Goal: Information Seeking & Learning: Find contact information

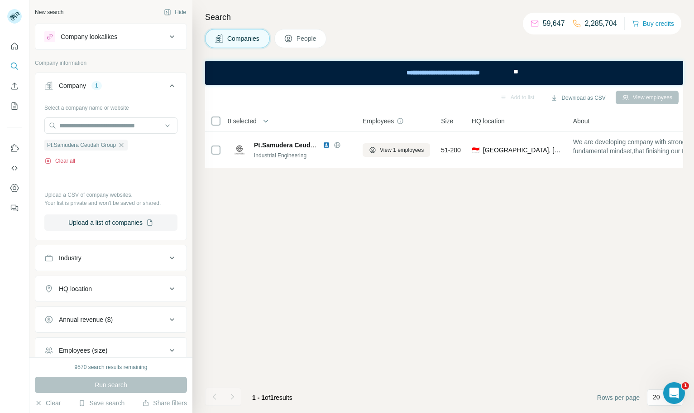
click at [70, 161] on button "Clear all" at bounding box center [59, 161] width 31 height 8
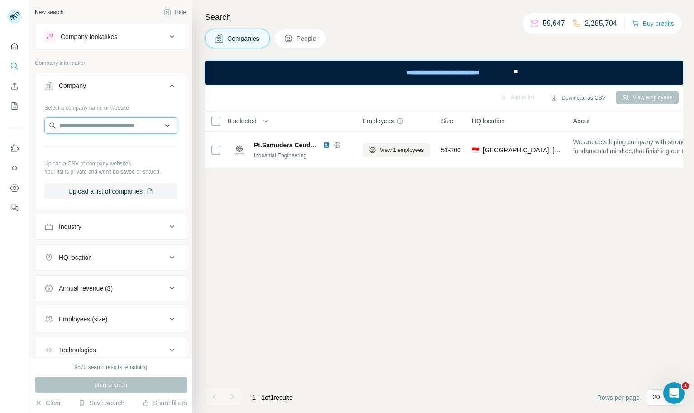
click at [112, 130] on input "text" at bounding box center [110, 125] width 133 height 16
type input "**********"
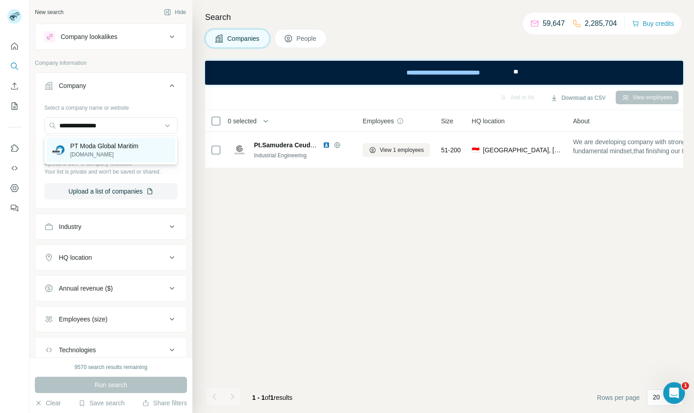
click at [136, 154] on p "[DOMAIN_NAME]" at bounding box center [104, 154] width 68 height 8
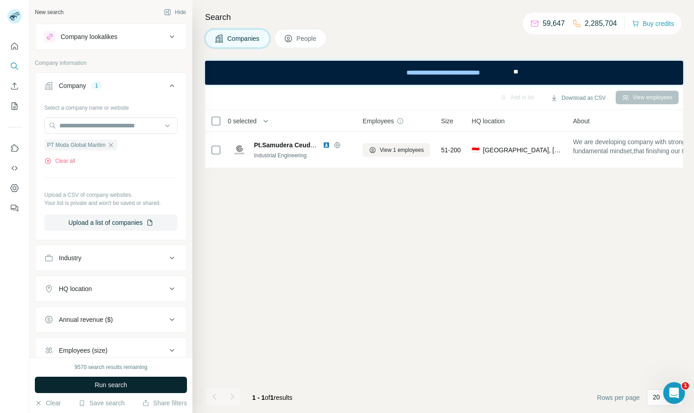
click at [127, 384] on span "Run search" at bounding box center [111, 384] width 33 height 9
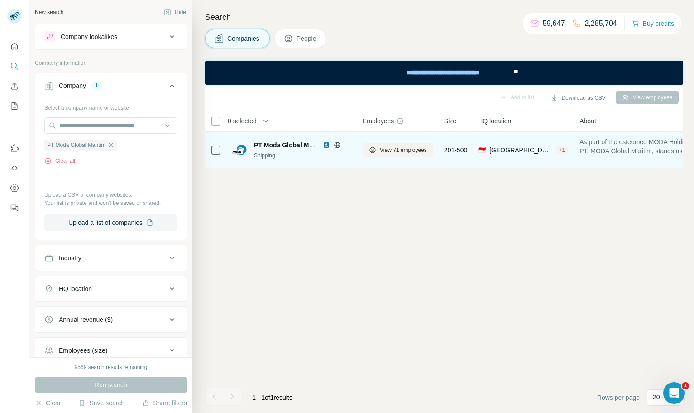
click at [327, 146] on img at bounding box center [326, 144] width 7 height 7
click at [339, 143] on icon at bounding box center [337, 144] width 7 height 7
click at [395, 150] on span "View 71 employees" at bounding box center [403, 150] width 47 height 8
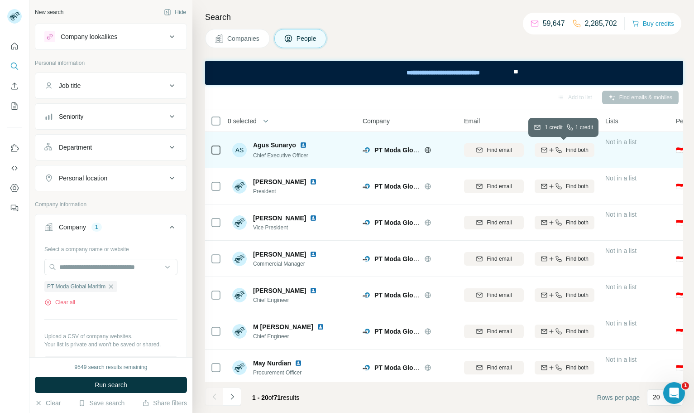
click at [572, 152] on span "Find both" at bounding box center [577, 150] width 23 height 8
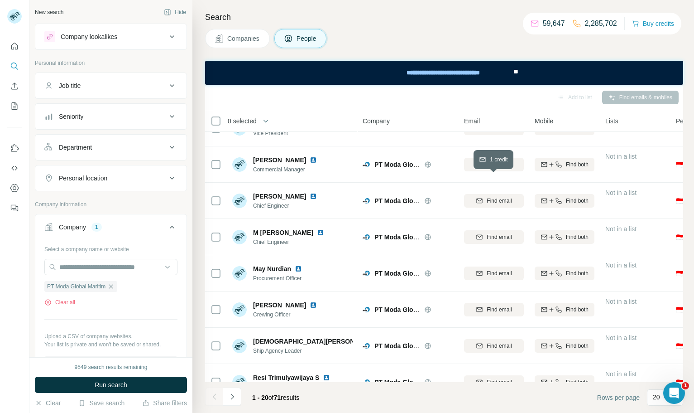
scroll to position [95, 0]
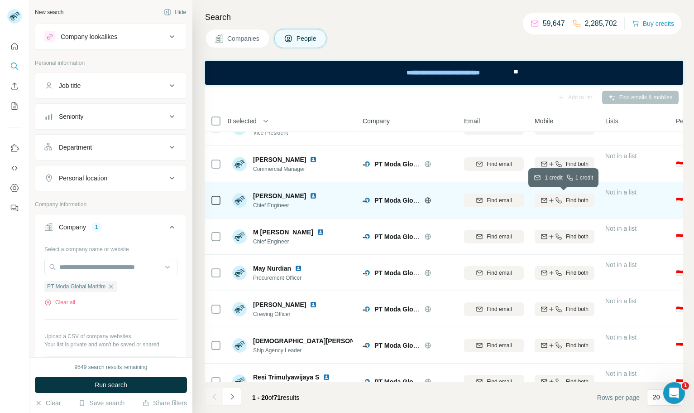
click at [560, 198] on icon "button" at bounding box center [558, 200] width 7 height 7
click at [317, 197] on img at bounding box center [313, 195] width 7 height 7
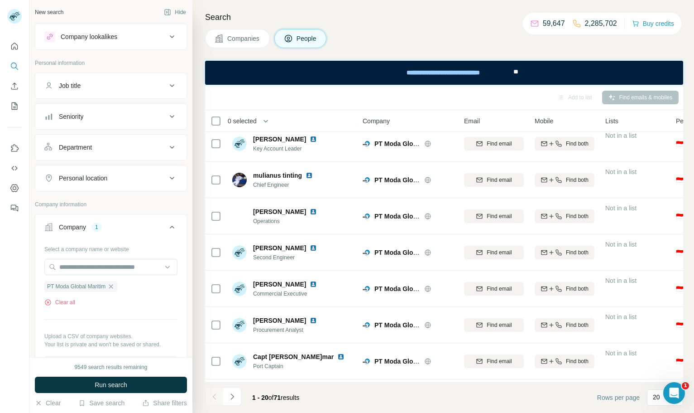
scroll to position [381, 0]
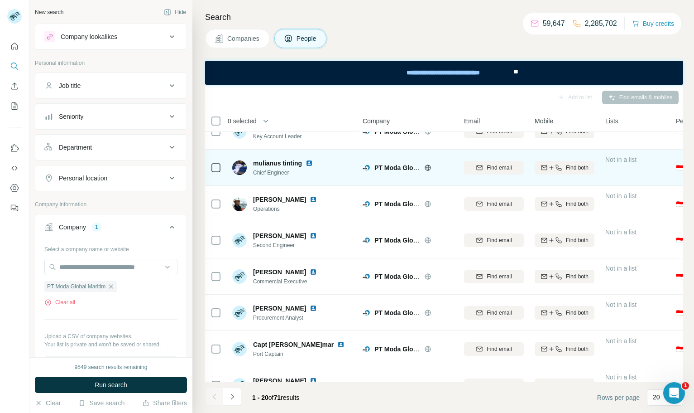
click at [312, 161] on img at bounding box center [309, 162] width 7 height 7
click at [553, 170] on icon "button" at bounding box center [551, 167] width 7 height 7
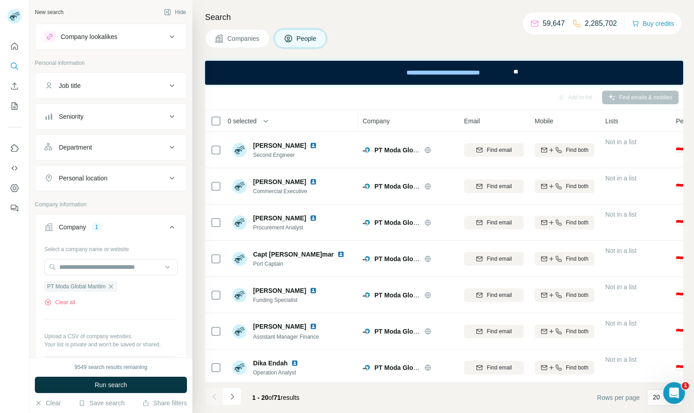
scroll to position [475, 0]
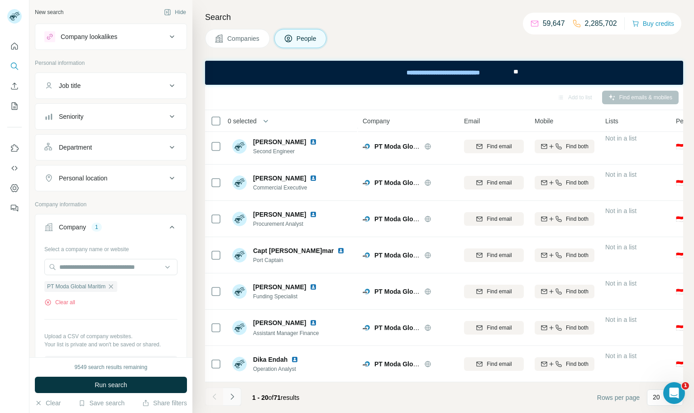
click at [232, 399] on icon "Navigate to next page" at bounding box center [232, 396] width 9 height 9
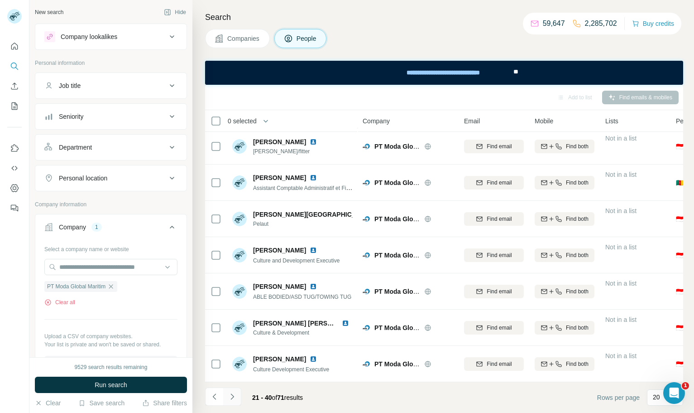
click at [231, 397] on icon "Navigate to next page" at bounding box center [232, 396] width 9 height 9
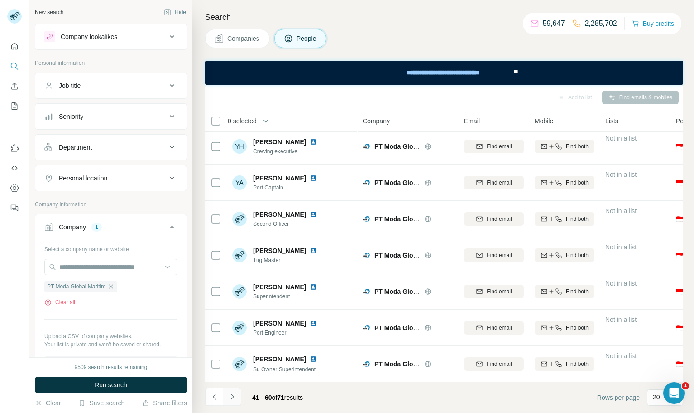
click at [231, 401] on button "Navigate to next page" at bounding box center [232, 396] width 18 height 18
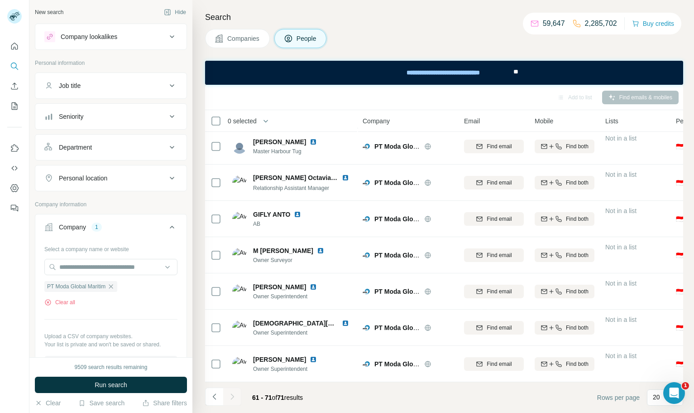
scroll to position [149, 0]
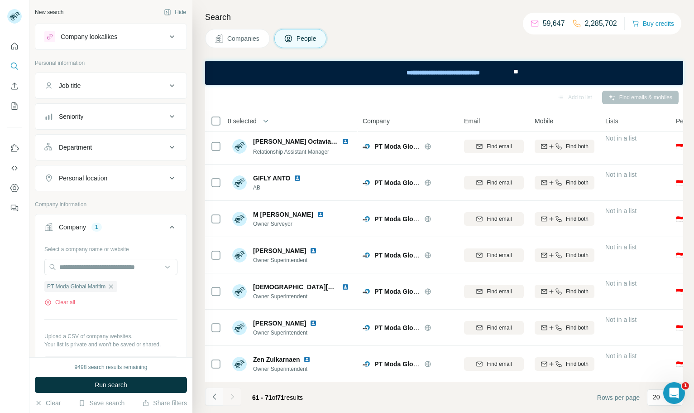
click at [215, 398] on icon "Navigate to previous page" at bounding box center [214, 396] width 9 height 9
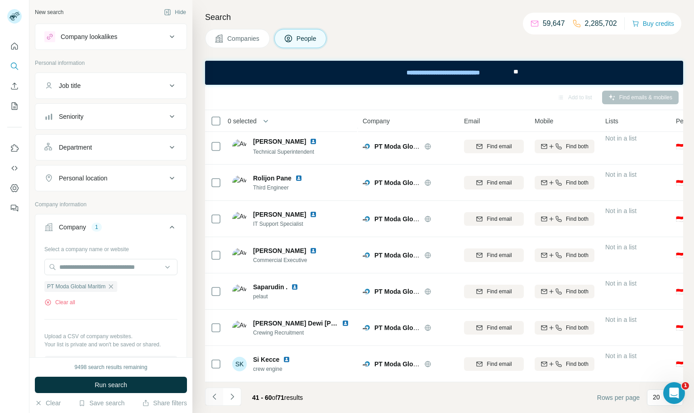
click at [215, 398] on icon "Navigate to previous page" at bounding box center [214, 396] width 9 height 9
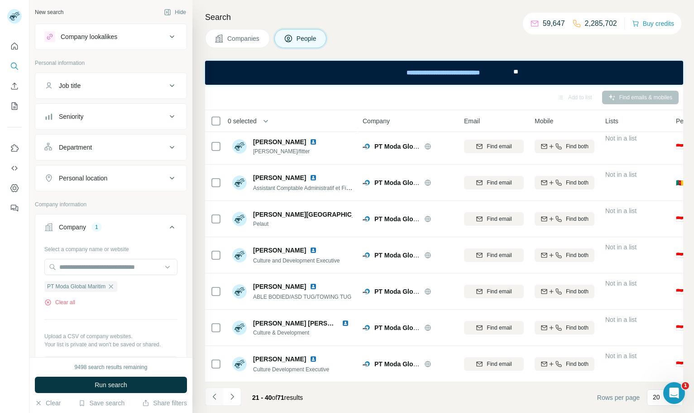
click at [215, 398] on icon "Navigate to previous page" at bounding box center [214, 396] width 9 height 9
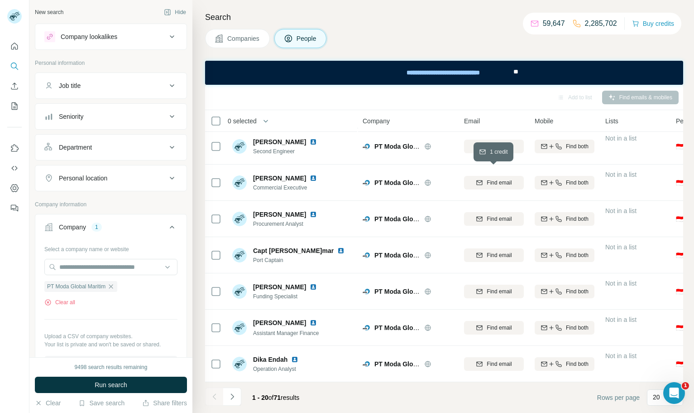
scroll to position [0, 0]
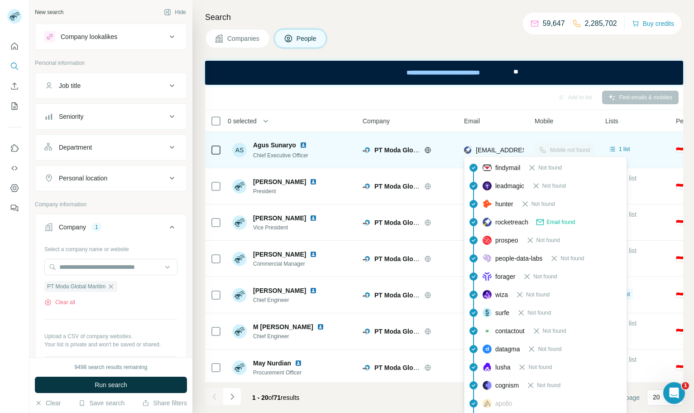
click at [509, 152] on span "[EMAIL_ADDRESS][DOMAIN_NAME]" at bounding box center [529, 149] width 107 height 7
copy tr "[EMAIL_ADDRESS][DOMAIN_NAME]"
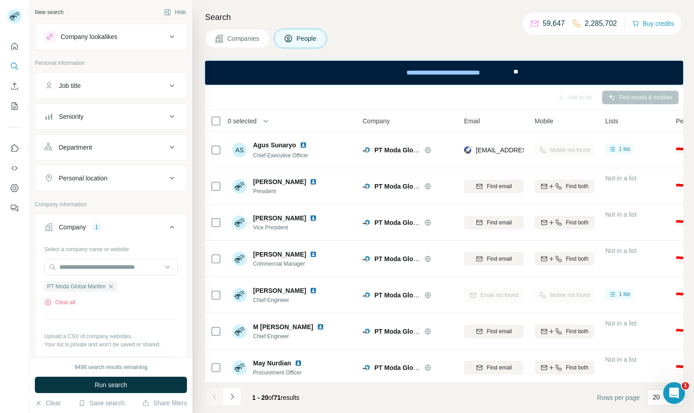
click at [500, 91] on div "Add to list Find emails & mobiles" at bounding box center [444, 97] width 469 height 16
click at [226, 36] on button "Companies" at bounding box center [237, 38] width 65 height 19
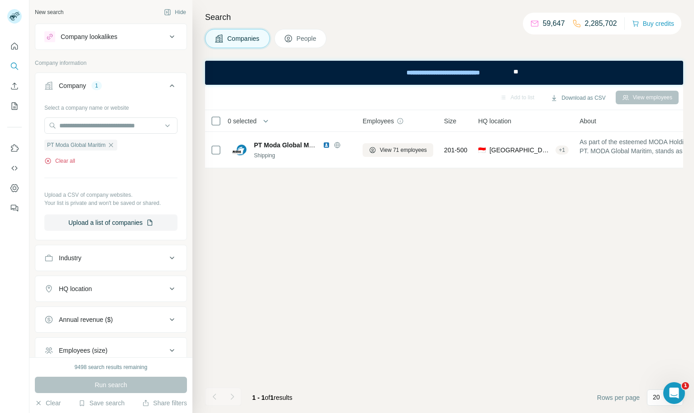
click at [71, 165] on button "Clear all" at bounding box center [59, 161] width 31 height 8
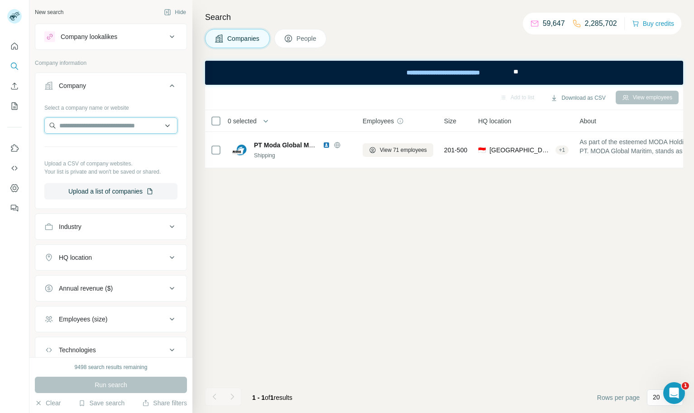
click at [96, 130] on input "text" at bounding box center [110, 125] width 133 height 16
type input "**********"
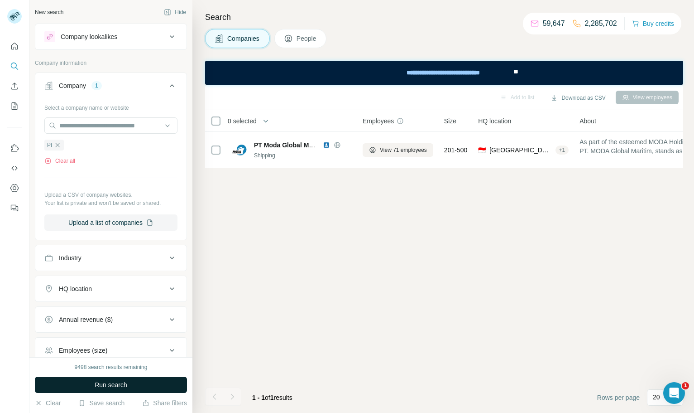
click at [129, 380] on button "Run search" at bounding box center [111, 384] width 152 height 16
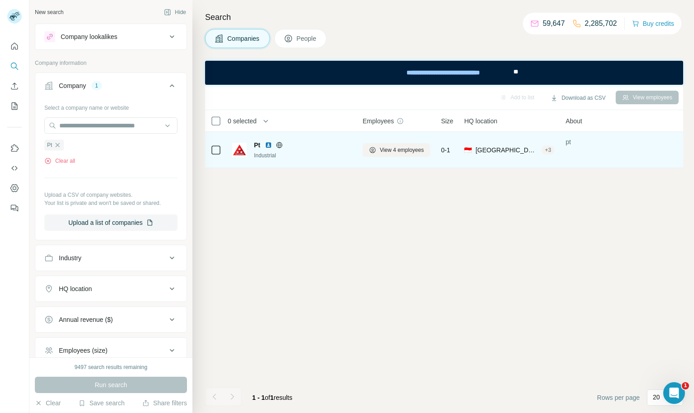
click at [268, 146] on img at bounding box center [268, 144] width 7 height 7
click at [277, 144] on icon at bounding box center [279, 144] width 6 height 0
click at [403, 149] on span "View 4 employees" at bounding box center [402, 150] width 44 height 8
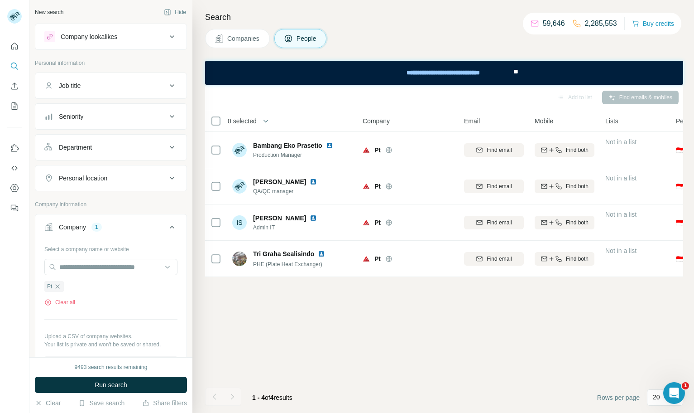
click at [215, 40] on icon at bounding box center [219, 38] width 9 height 9
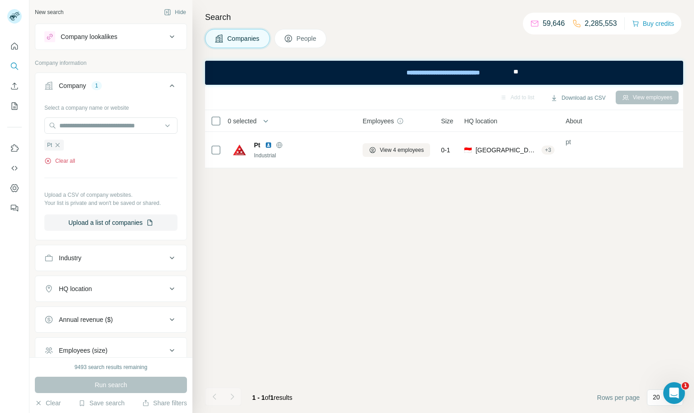
click at [53, 148] on div "Pt" at bounding box center [53, 144] width 19 height 11
click at [71, 160] on button "Clear all" at bounding box center [59, 161] width 31 height 8
click at [92, 126] on input "text" at bounding box center [110, 125] width 133 height 16
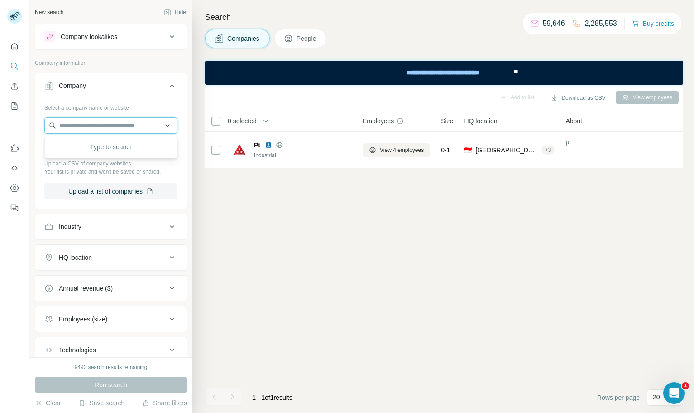
paste input "**********"
type input "**********"
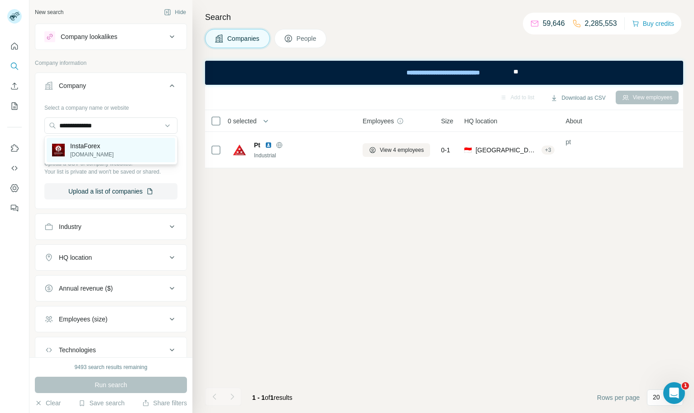
click at [115, 152] on div "InstaForex [DOMAIN_NAME]" at bounding box center [111, 150] width 129 height 24
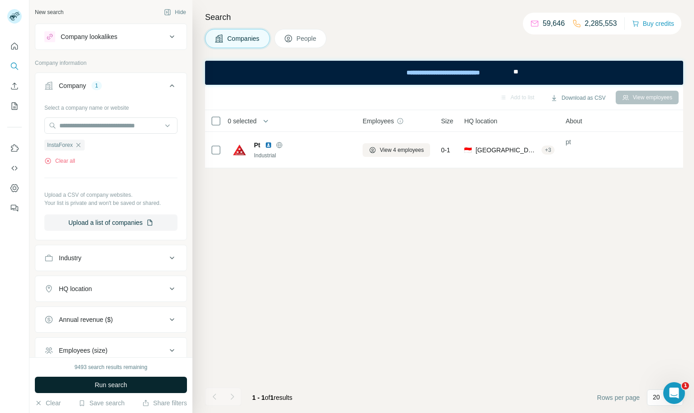
click at [148, 385] on button "Run search" at bounding box center [111, 384] width 152 height 16
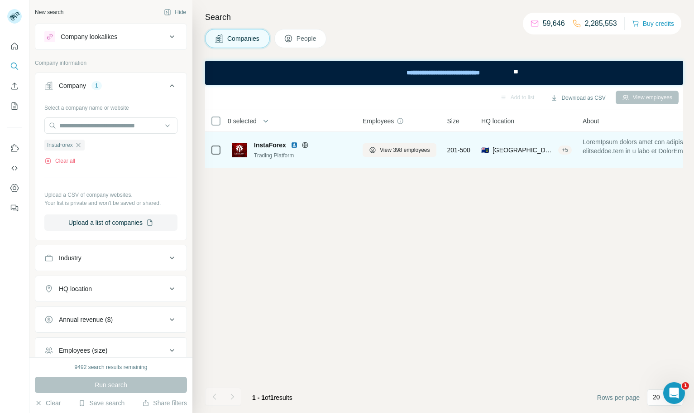
click at [295, 144] on img at bounding box center [294, 144] width 7 height 7
click at [404, 156] on button "View 398 employees" at bounding box center [400, 150] width 74 height 14
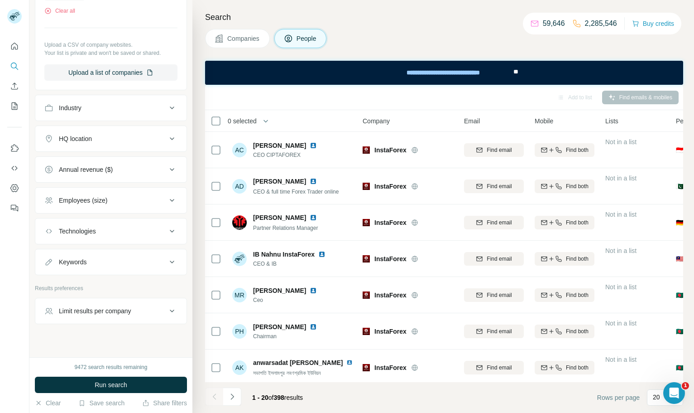
scroll to position [300, 0]
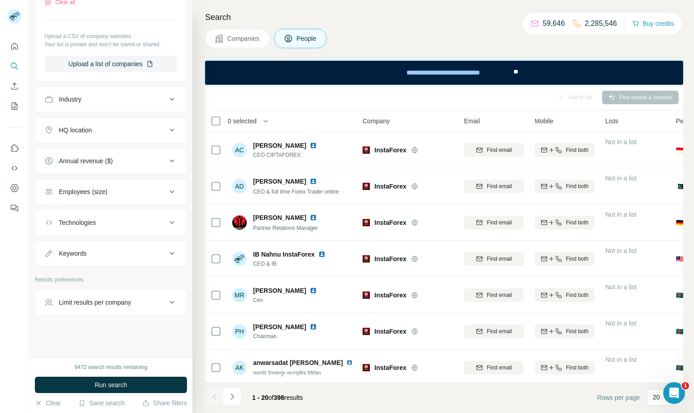
click at [136, 135] on button "HQ location" at bounding box center [110, 130] width 151 height 22
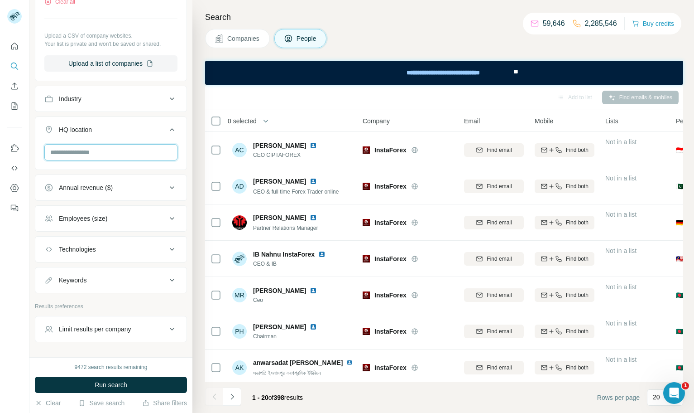
click at [137, 157] on input "text" at bounding box center [110, 152] width 133 height 16
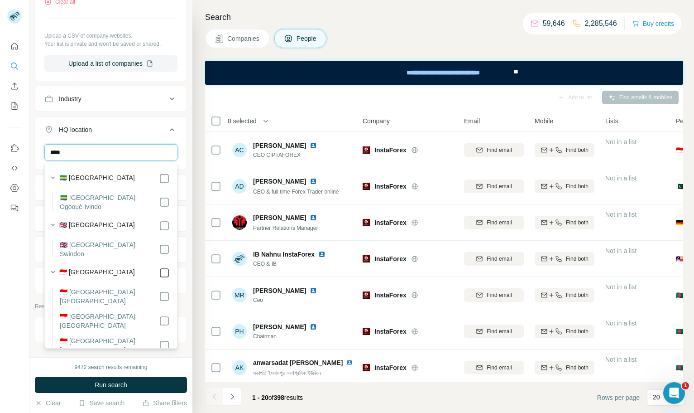
type input "****"
click at [167, 385] on button "Run search" at bounding box center [111, 384] width 152 height 16
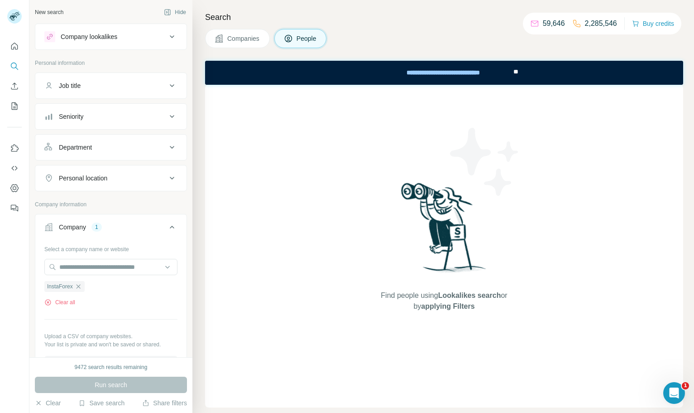
click at [251, 39] on span "Companies" at bounding box center [243, 38] width 33 height 9
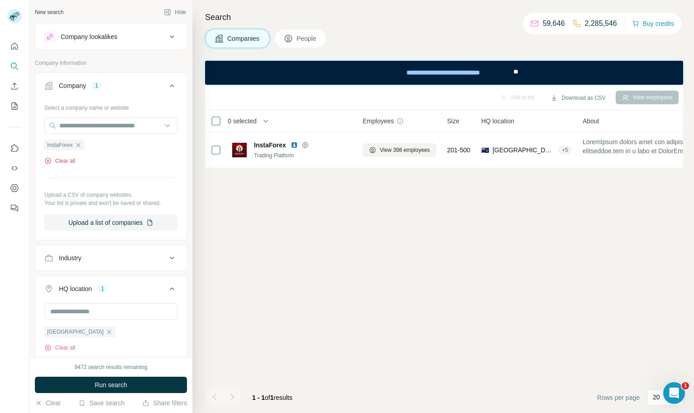
click at [68, 165] on button "Clear all" at bounding box center [59, 161] width 31 height 8
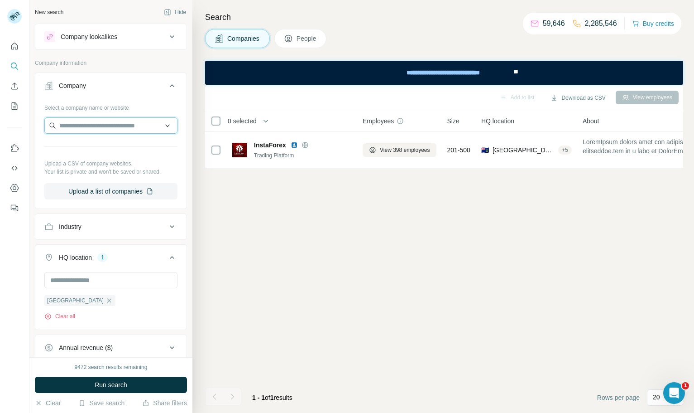
click at [96, 129] on input "text" at bounding box center [110, 125] width 133 height 16
type input "**********"
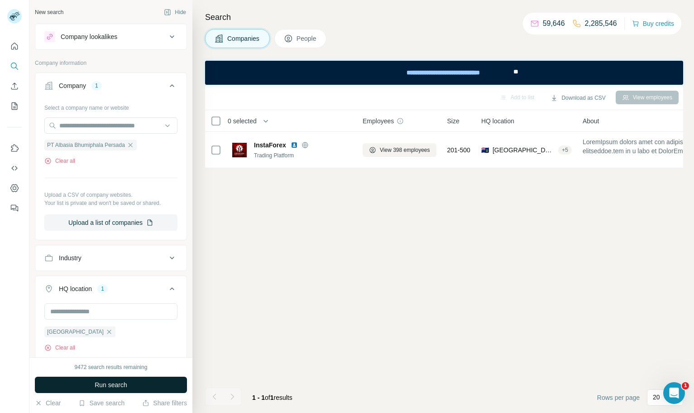
click at [142, 382] on button "Run search" at bounding box center [111, 384] width 152 height 16
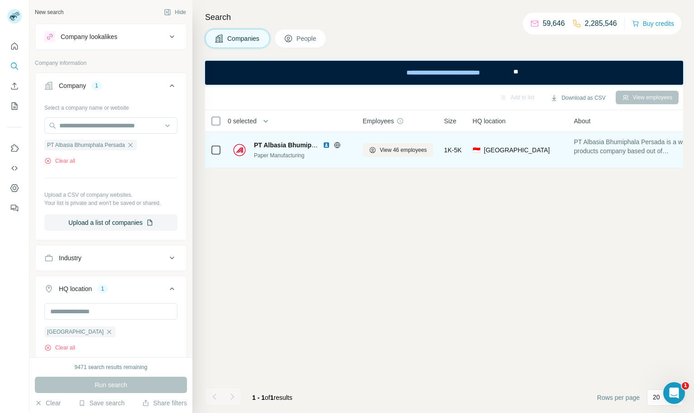
click at [336, 145] on icon at bounding box center [337, 145] width 2 height 6
click at [399, 152] on span "View 46 employees" at bounding box center [403, 150] width 47 height 8
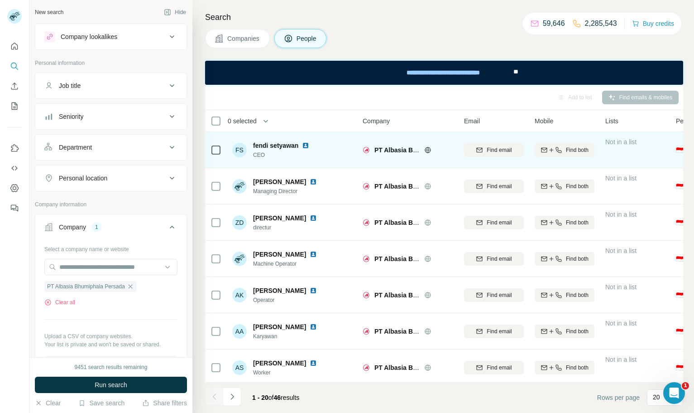
click at [306, 144] on img at bounding box center [305, 145] width 7 height 7
click at [513, 149] on div "Find email" at bounding box center [494, 150] width 60 height 8
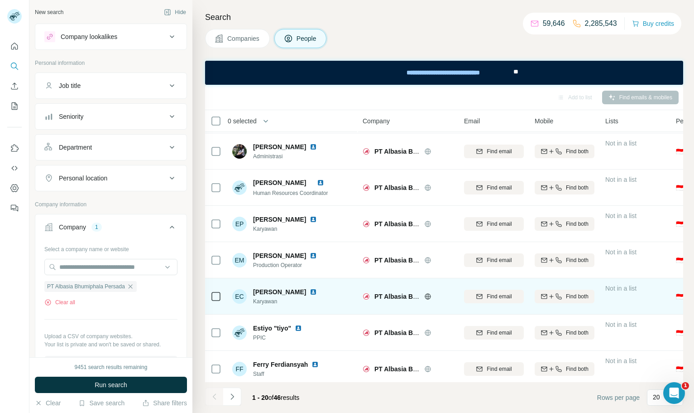
scroll to position [475, 0]
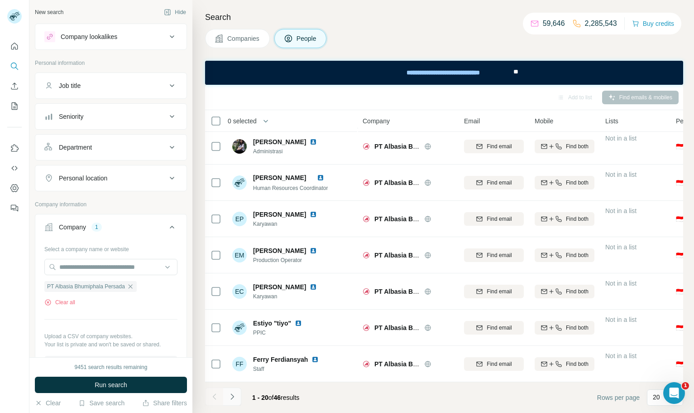
click at [232, 397] on icon "Navigate to next page" at bounding box center [232, 396] width 9 height 9
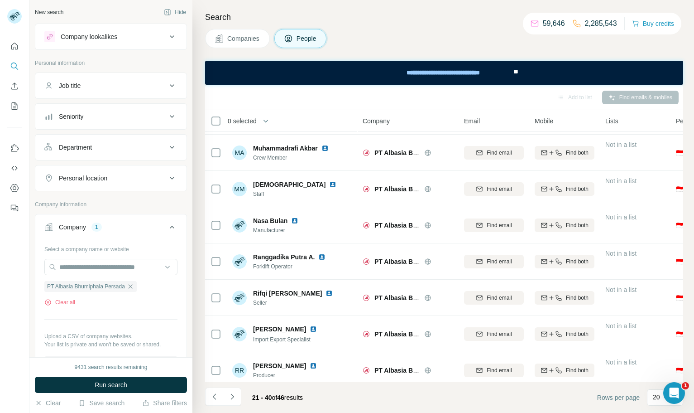
scroll to position [0, 0]
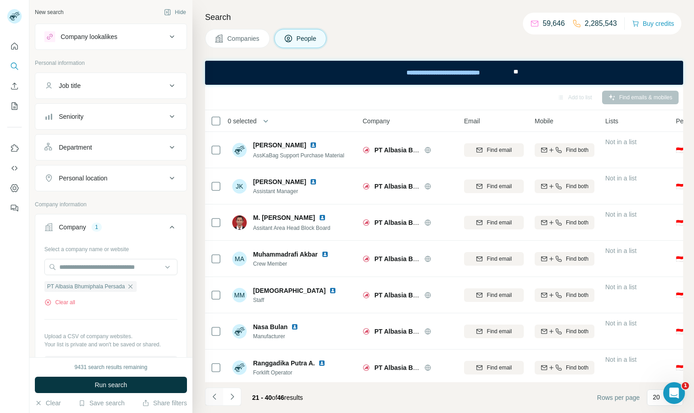
click at [215, 393] on icon "Navigate to previous page" at bounding box center [214, 396] width 9 height 9
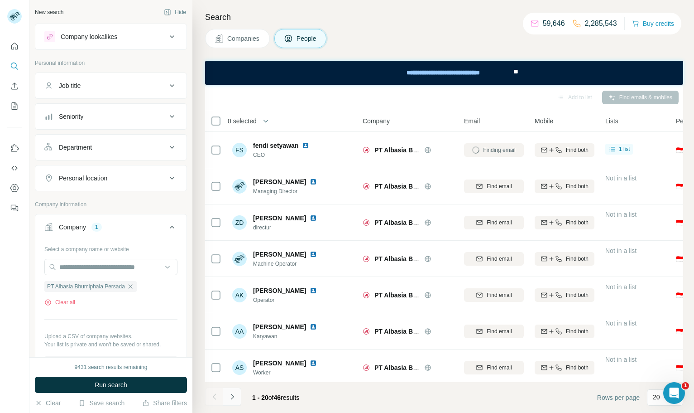
click at [231, 395] on icon "Navigate to next page" at bounding box center [232, 396] width 9 height 9
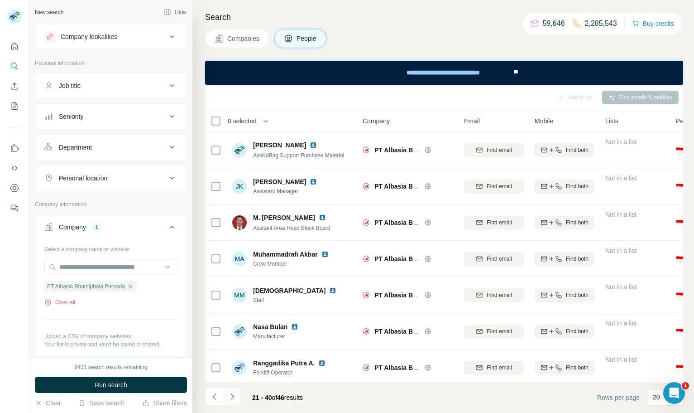
click at [231, 395] on icon "Navigate to next page" at bounding box center [232, 396] width 9 height 9
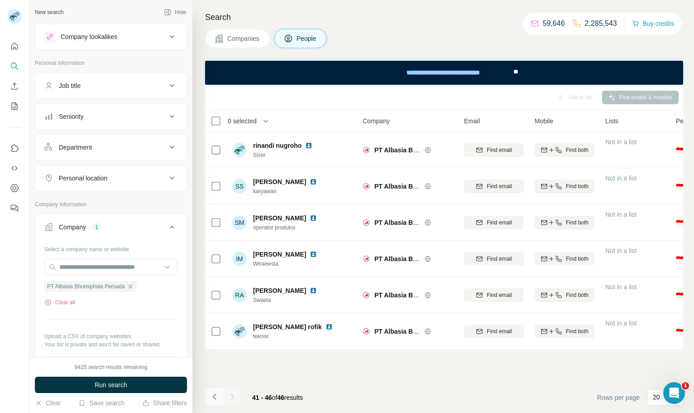
click at [216, 395] on icon "Navigate to previous page" at bounding box center [214, 396] width 9 height 9
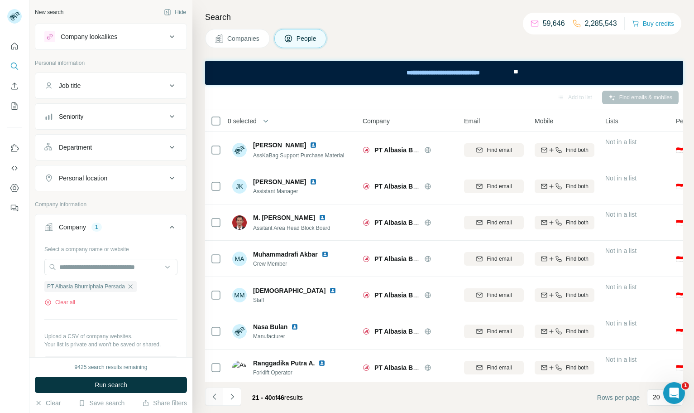
click at [216, 395] on icon "Navigate to previous page" at bounding box center [214, 396] width 9 height 9
